Goal: Transaction & Acquisition: Purchase product/service

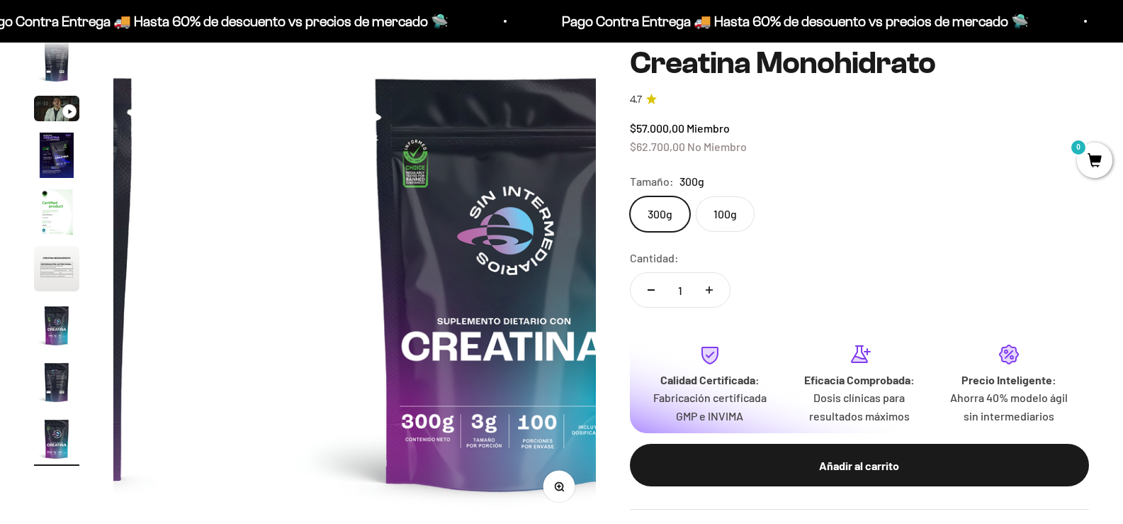
scroll to position [0, 3845]
click at [750, 213] on label "100g" at bounding box center [725, 213] width 59 height 35
click at [630, 196] on input "100g" at bounding box center [629, 196] width 1 height 1
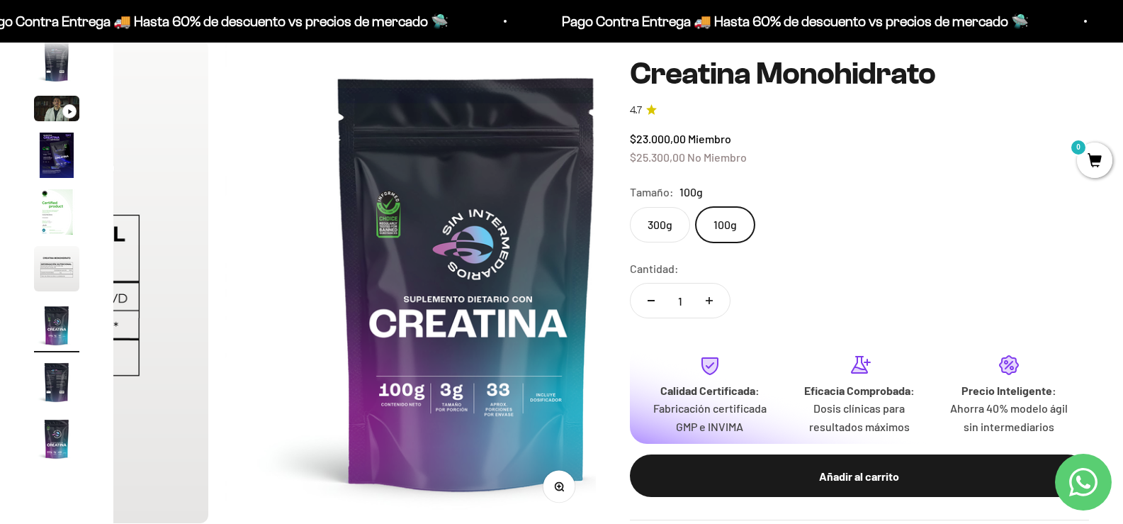
click at [675, 213] on label "300g" at bounding box center [660, 224] width 60 height 35
click at [630, 207] on input "300g" at bounding box center [629, 206] width 1 height 1
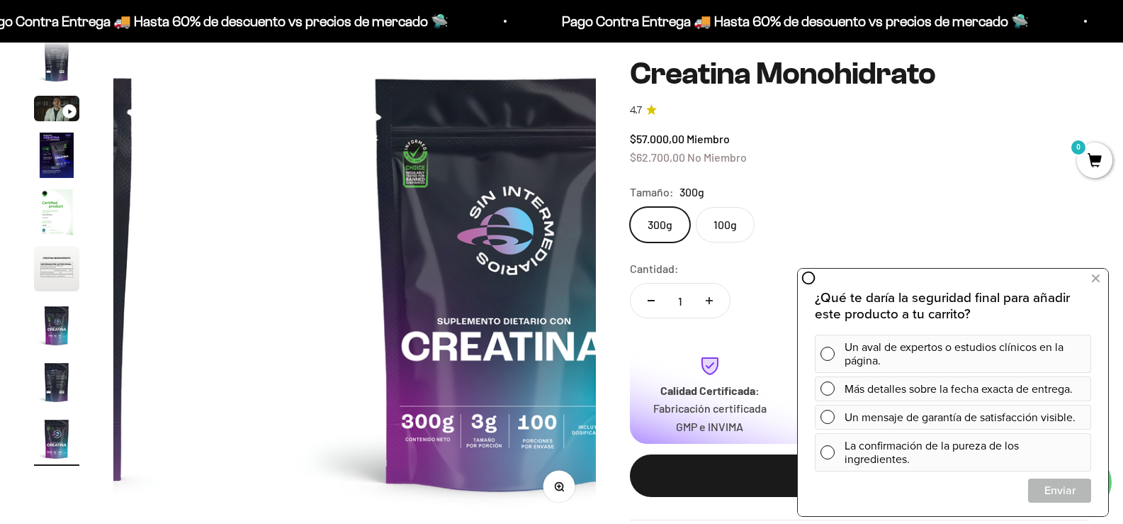
click at [66, 72] on img "Ir al artículo 2" at bounding box center [56, 61] width 45 height 45
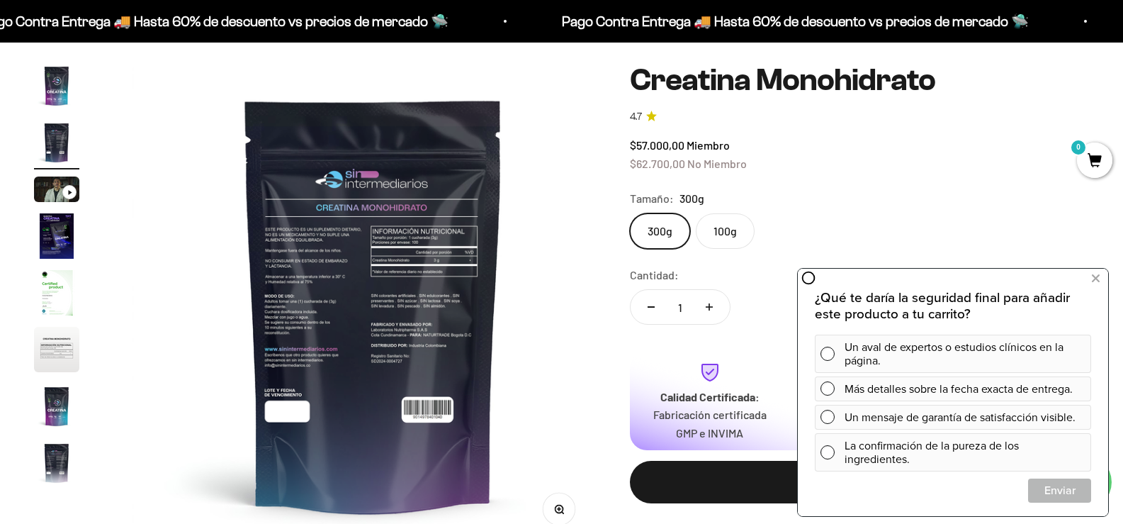
scroll to position [142, 0]
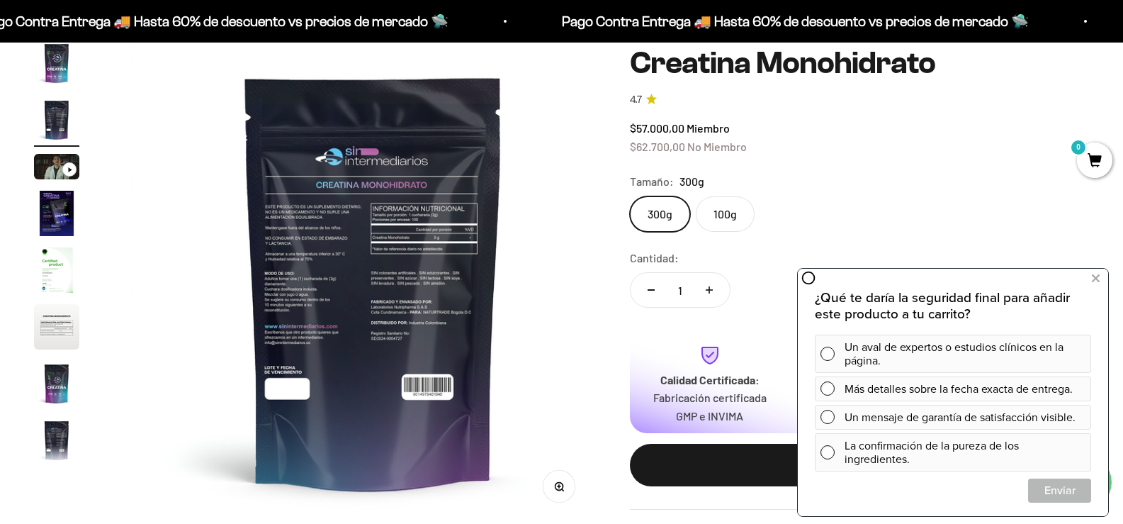
click at [443, 293] on img at bounding box center [374, 281] width 483 height 483
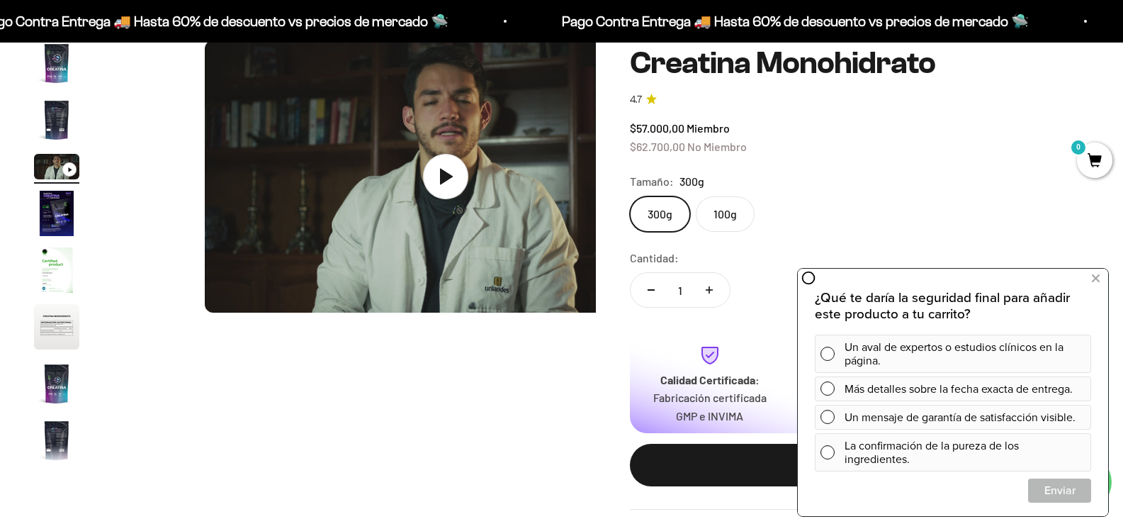
scroll to position [0, 961]
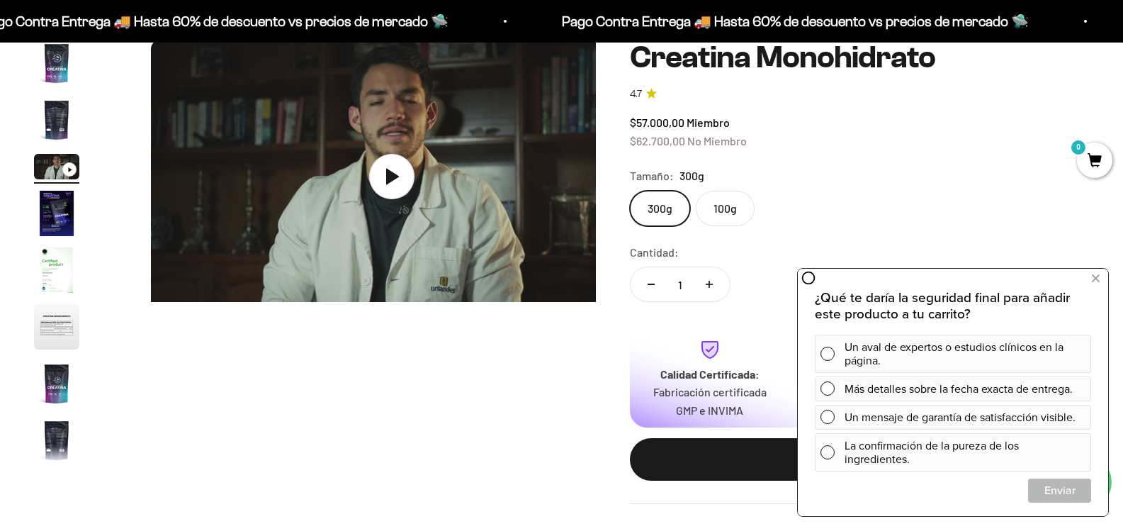
click at [68, 230] on img "Ir al artículo 4" at bounding box center [56, 213] width 45 height 45
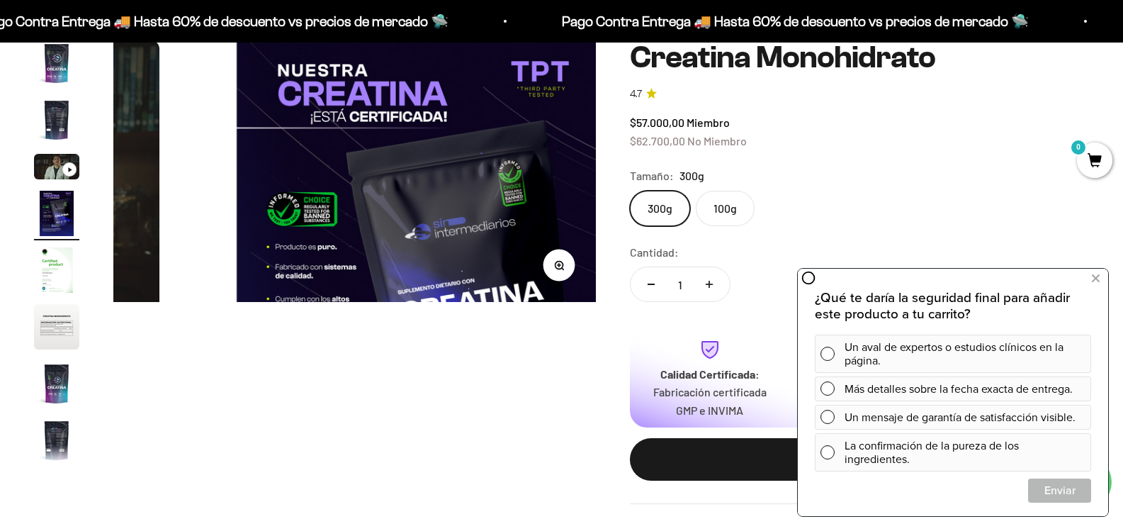
scroll to position [0, 1442]
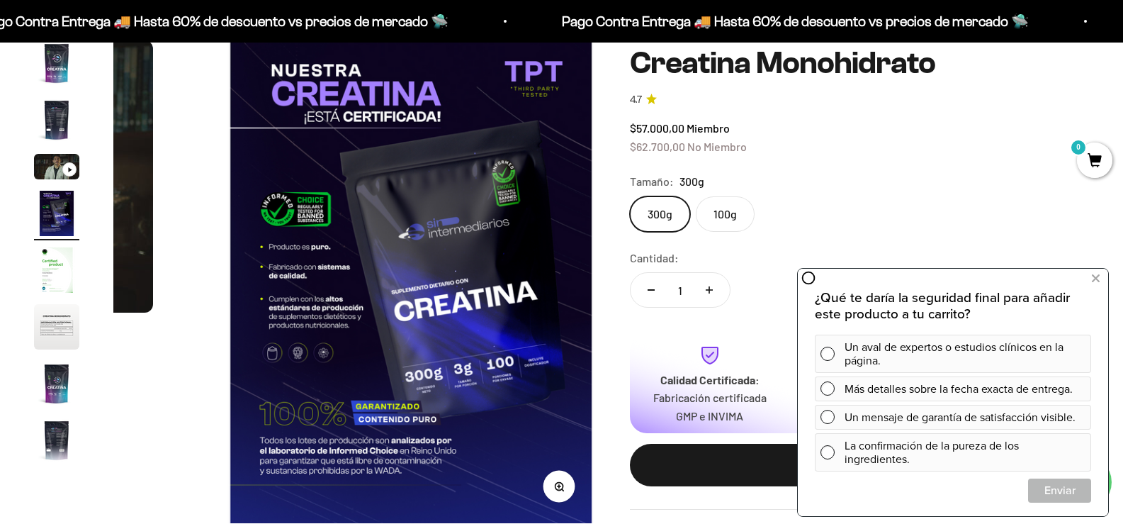
click at [61, 293] on img "Ir al artículo 5" at bounding box center [56, 269] width 45 height 45
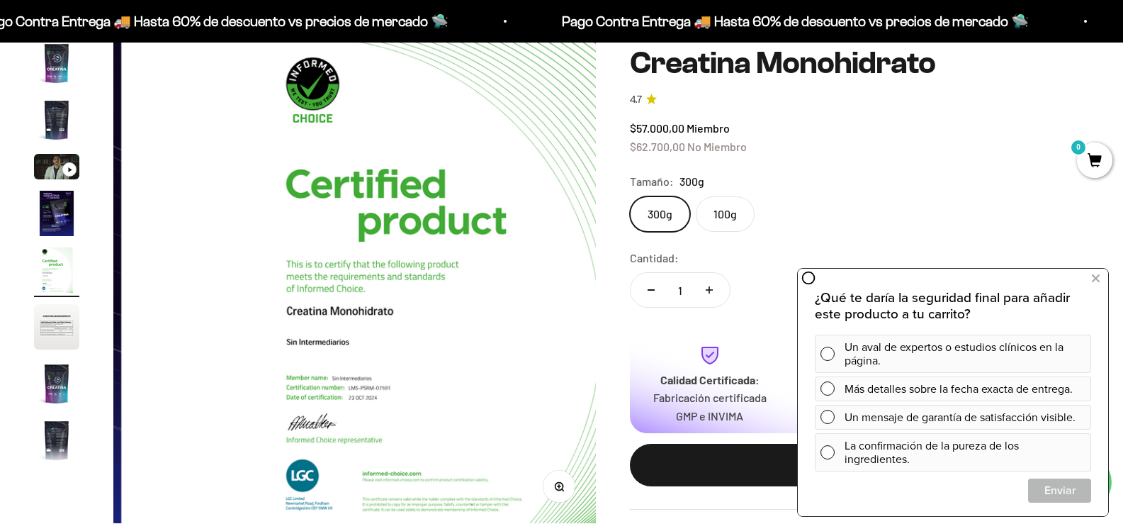
scroll to position [0, 1923]
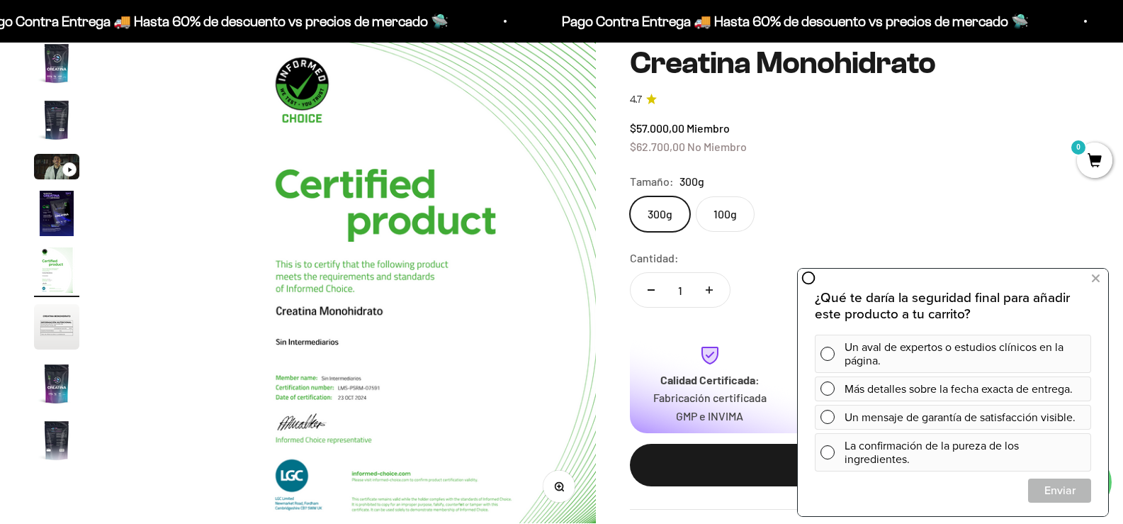
click at [64, 340] on img "Ir al artículo 6" at bounding box center [56, 326] width 45 height 45
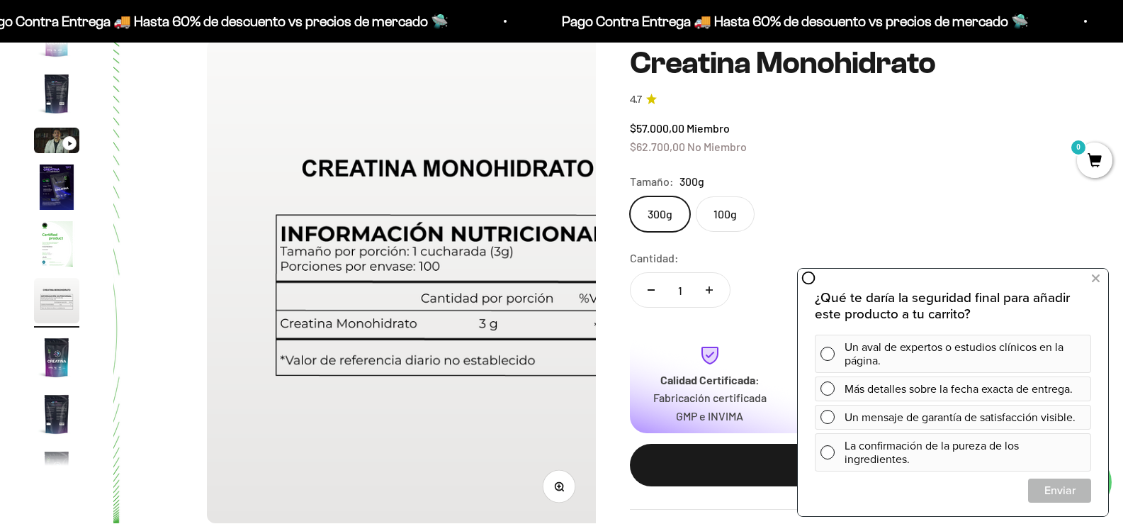
click at [52, 380] on img "Ir al artículo 7" at bounding box center [56, 357] width 45 height 45
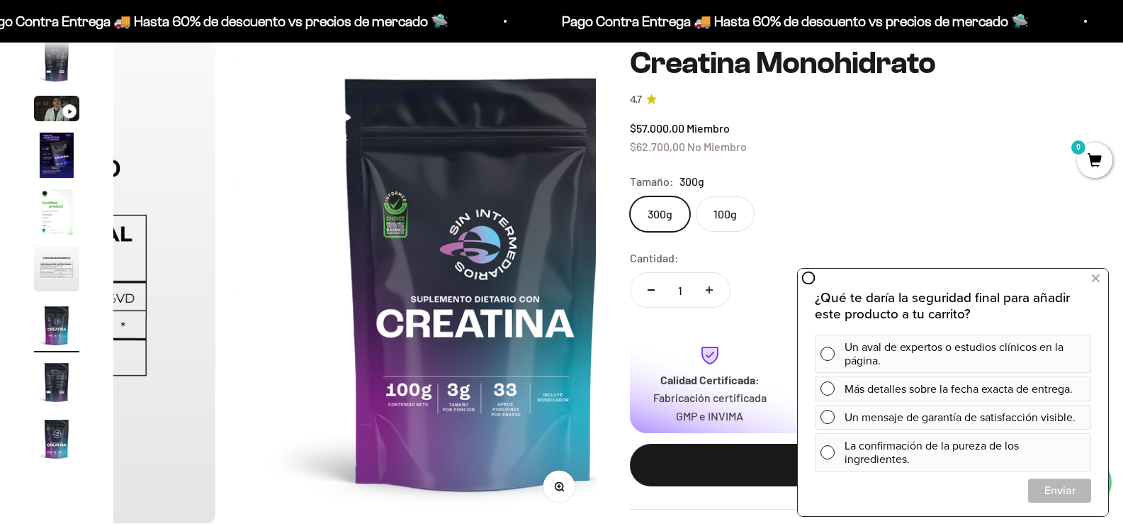
scroll to position [0, 2884]
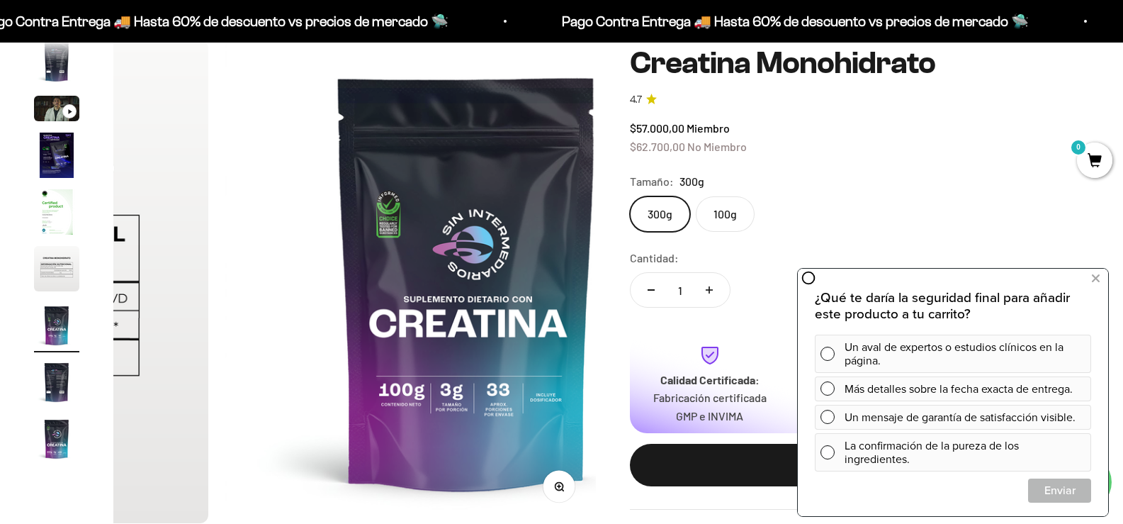
click at [54, 402] on img "Ir al artículo 8" at bounding box center [56, 381] width 45 height 45
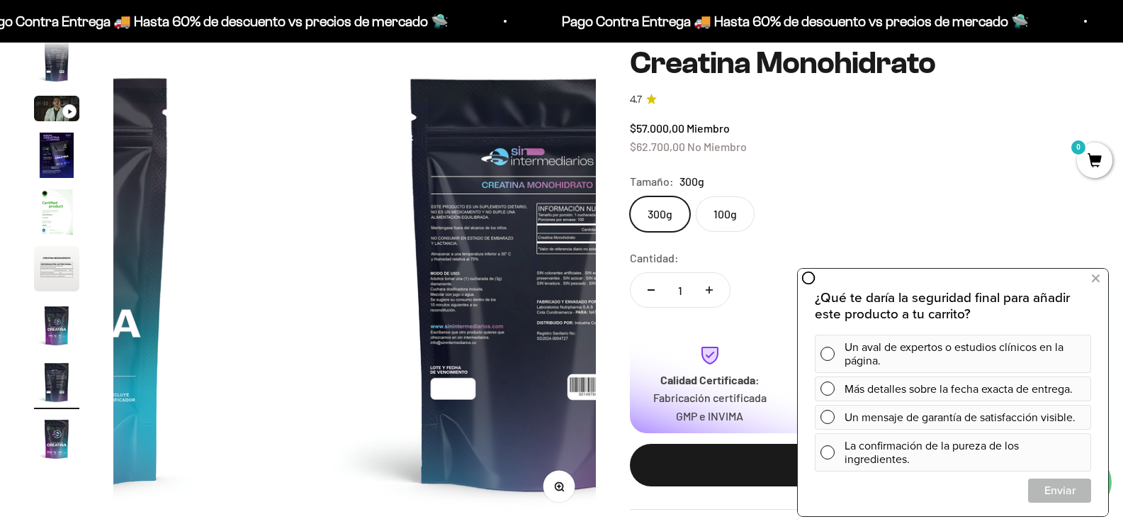
scroll to position [0, 3365]
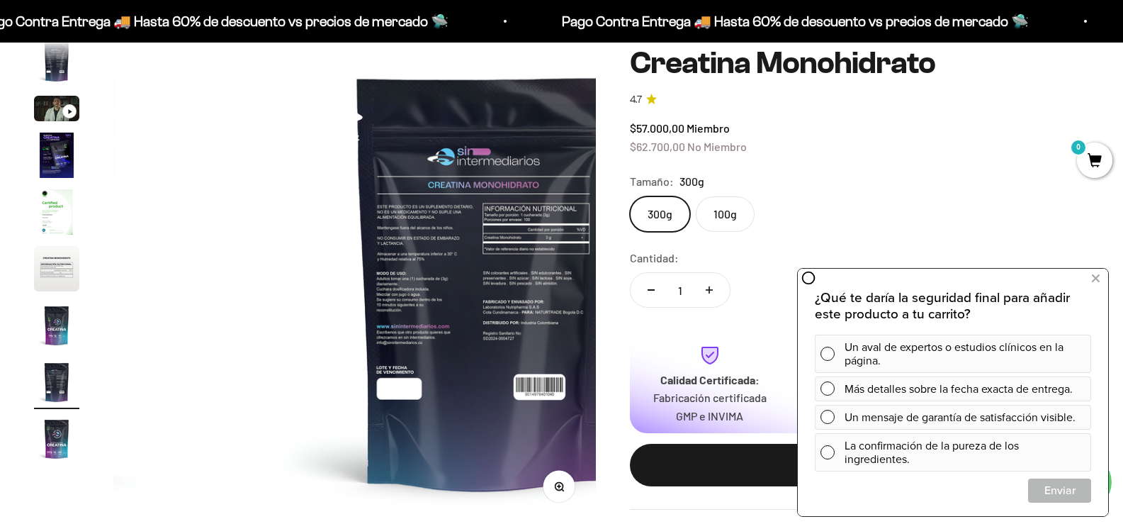
click at [352, 264] on img at bounding box center [486, 281] width 483 height 483
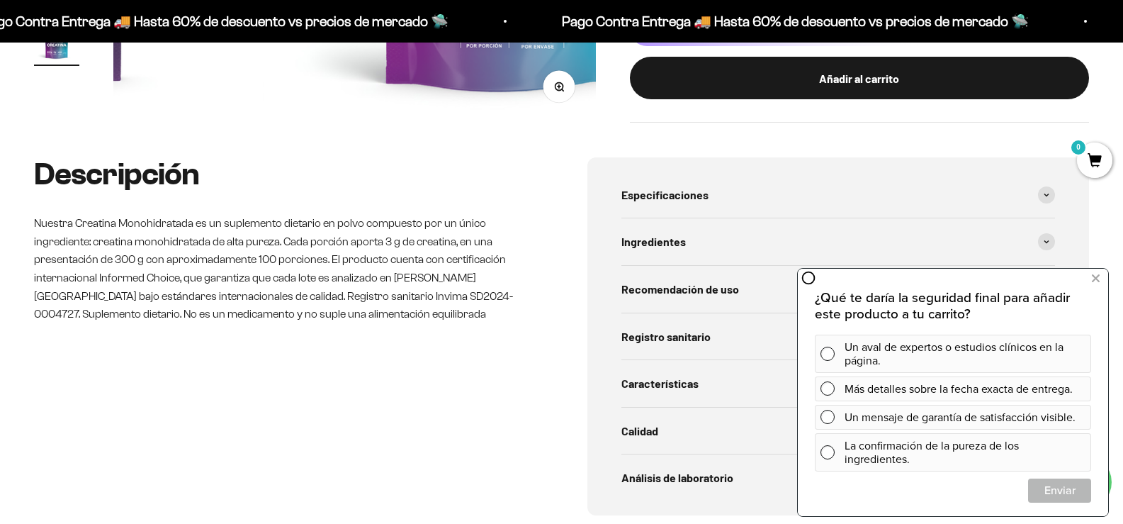
scroll to position [567, 0]
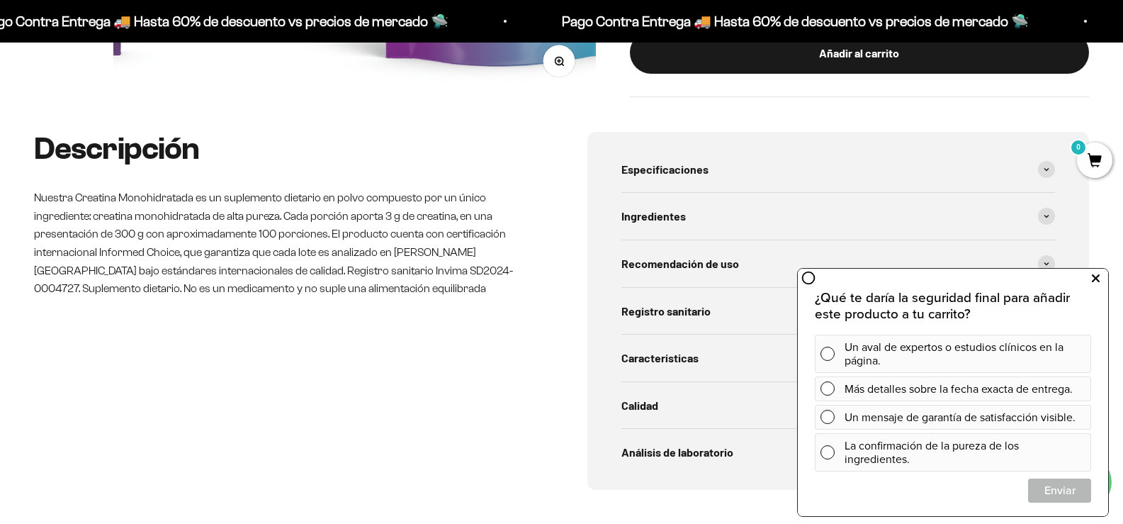
click at [1096, 280] on icon at bounding box center [1096, 278] width 8 height 18
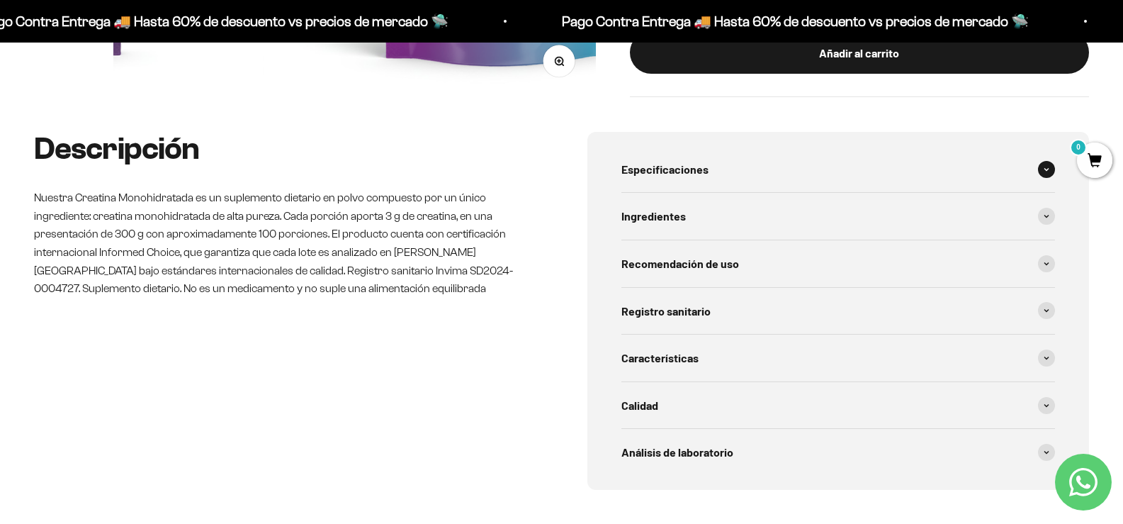
click at [1050, 174] on span at bounding box center [1046, 169] width 17 height 17
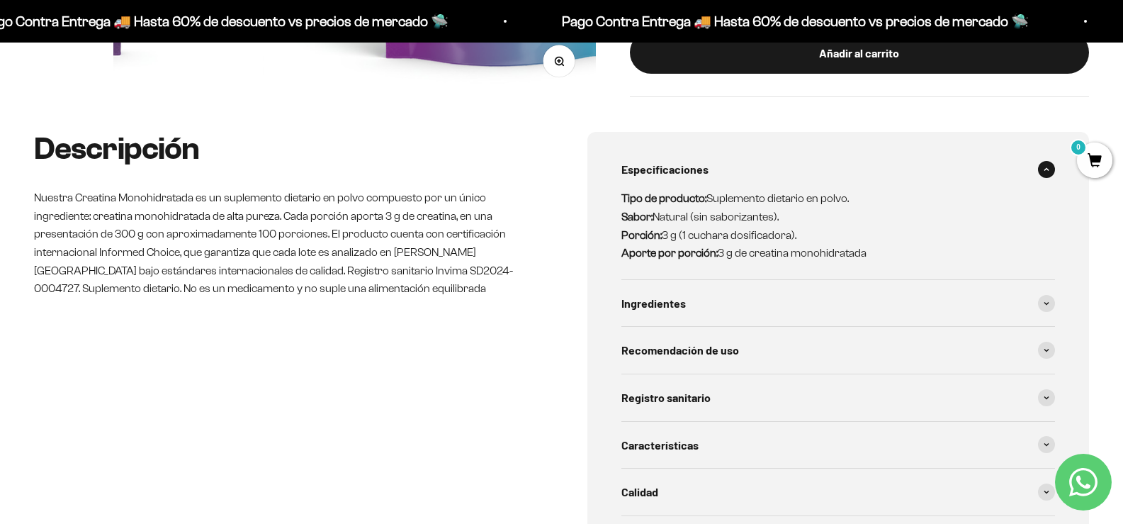
click at [1050, 174] on span at bounding box center [1046, 169] width 17 height 17
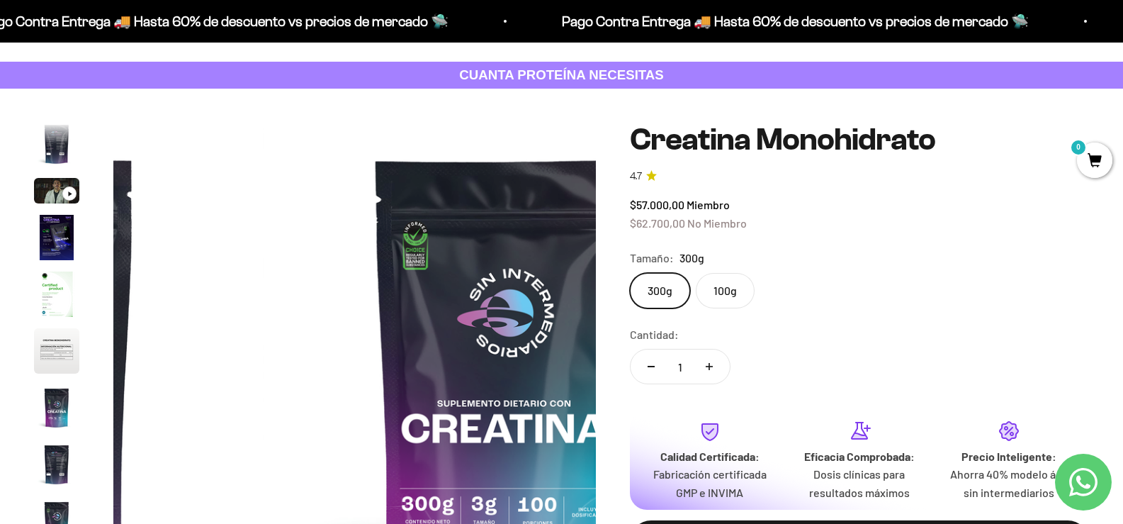
scroll to position [142, 0]
